Goal: Task Accomplishment & Management: Manage account settings

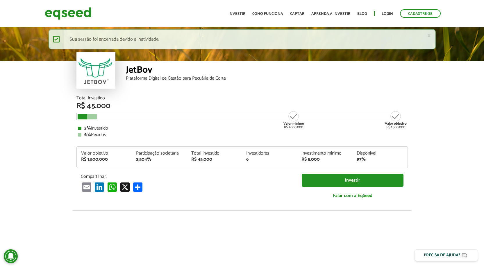
scroll to position [1368, 0]
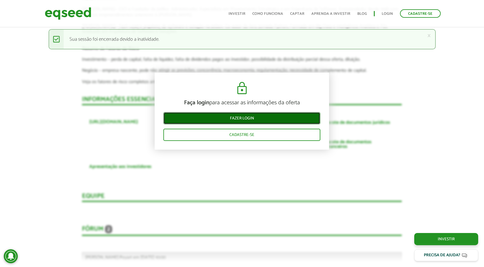
click at [249, 117] on link "Fazer login" at bounding box center [241, 118] width 157 height 12
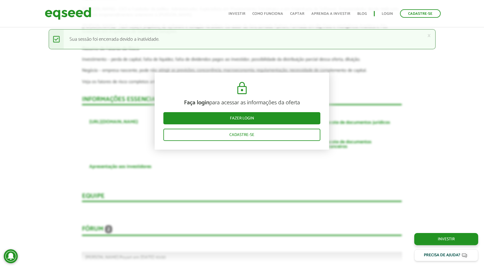
scroll to position [685, 0]
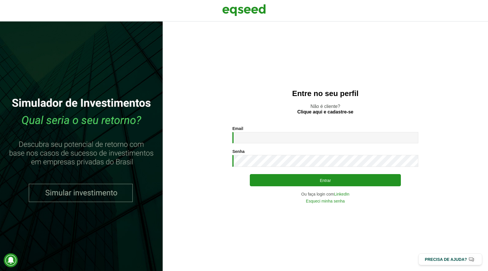
type input "**********"
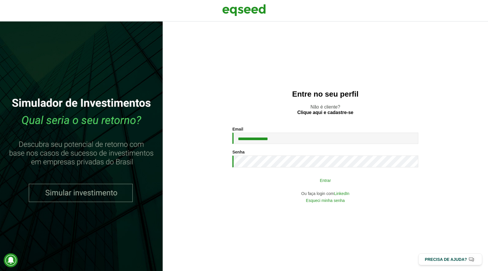
click at [321, 182] on button "Entrar" at bounding box center [325, 180] width 151 height 11
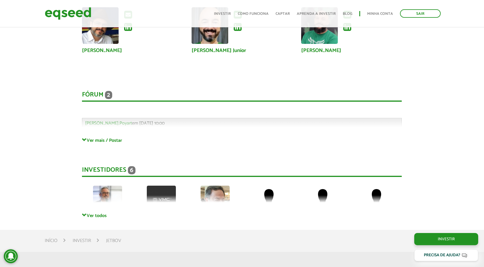
scroll to position [1527, 0]
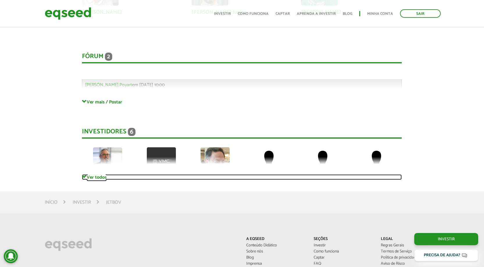
click at [88, 176] on link "Ver todos" at bounding box center [242, 177] width 320 height 6
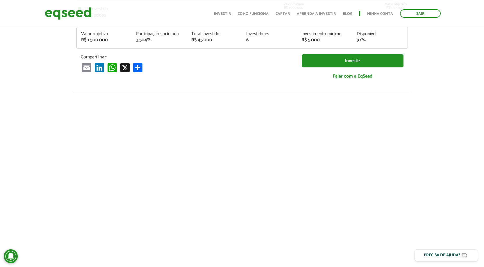
scroll to position [0, 0]
